Goal: Task Accomplishment & Management: Use online tool/utility

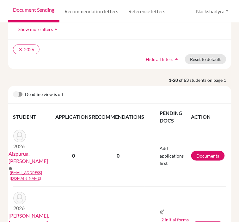
scroll to position [140, 0]
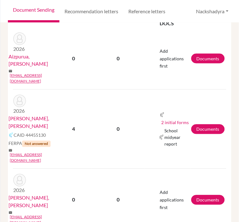
click at [23, 115] on link "[PERSON_NAME], [PERSON_NAME]" at bounding box center [34, 122] width 51 height 15
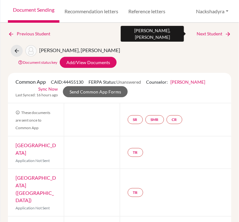
click at [225, 35] on icon at bounding box center [228, 34] width 6 height 6
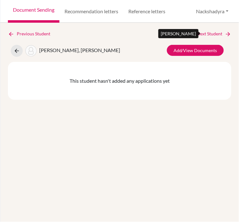
click at [205, 32] on link "Next Student" at bounding box center [214, 33] width 34 height 7
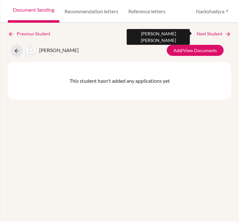
click at [202, 35] on link "Next Student" at bounding box center [214, 33] width 34 height 7
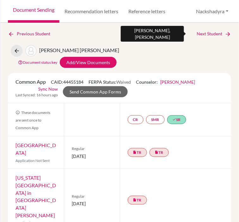
click at [202, 33] on link "Next Student" at bounding box center [214, 33] width 34 height 7
